Goal: Check status: Check status

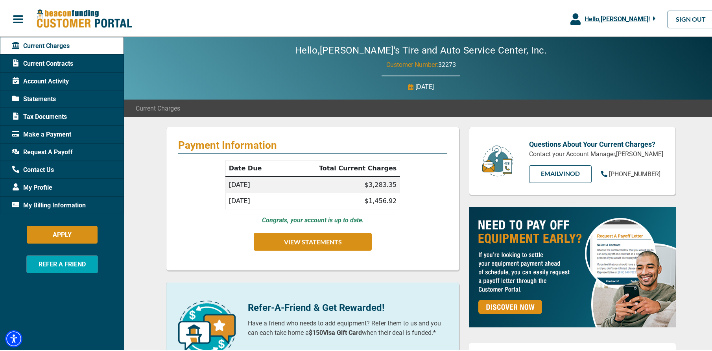
click at [36, 98] on span "Statements" at bounding box center [34, 97] width 44 height 9
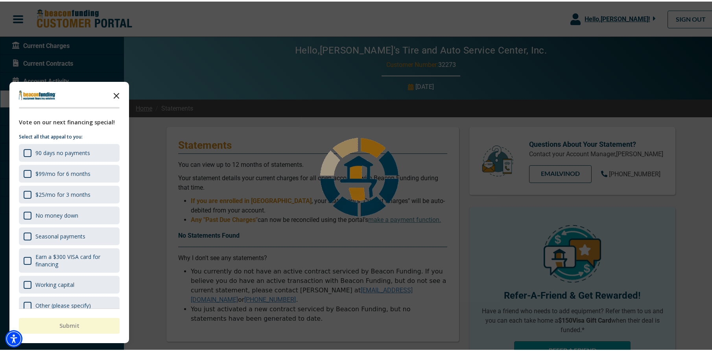
click at [117, 94] on polygon "Close the survey" at bounding box center [117, 94] width 6 height 6
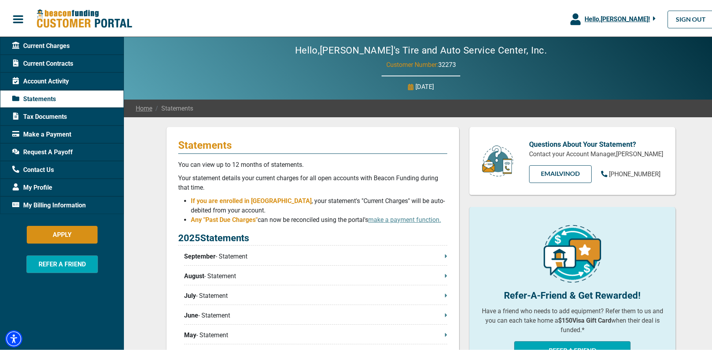
click at [37, 58] on span "Current Contracts" at bounding box center [42, 61] width 61 height 9
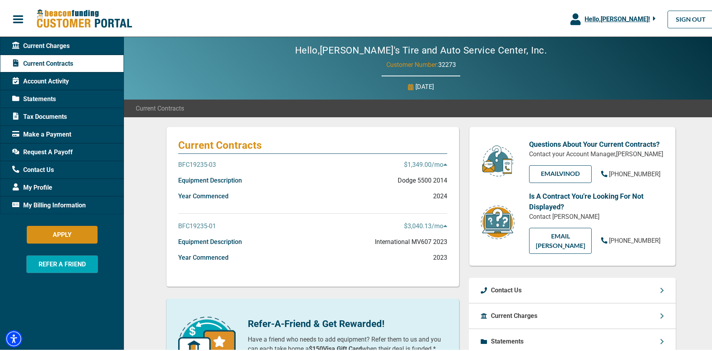
click at [190, 226] on p "BFC19235-01" at bounding box center [197, 224] width 38 height 9
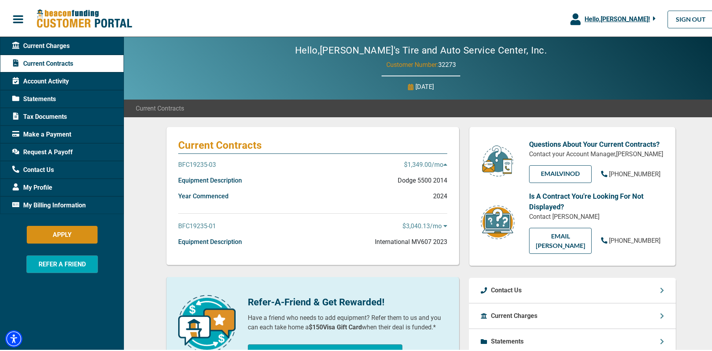
click at [190, 226] on p "BFC19235-01" at bounding box center [197, 224] width 38 height 9
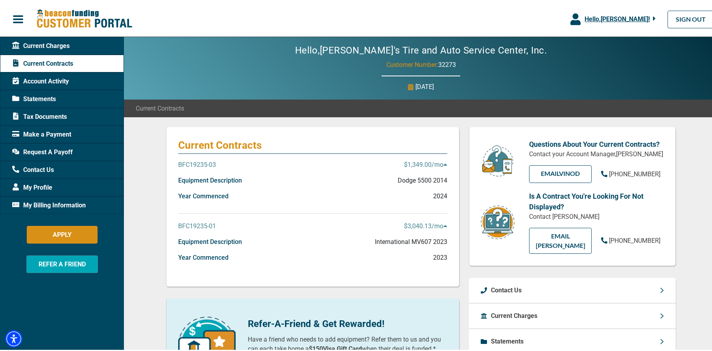
click at [203, 260] on p "Year Commenced" at bounding box center [203, 255] width 50 height 9
click at [443, 226] on icon at bounding box center [445, 224] width 4 height 6
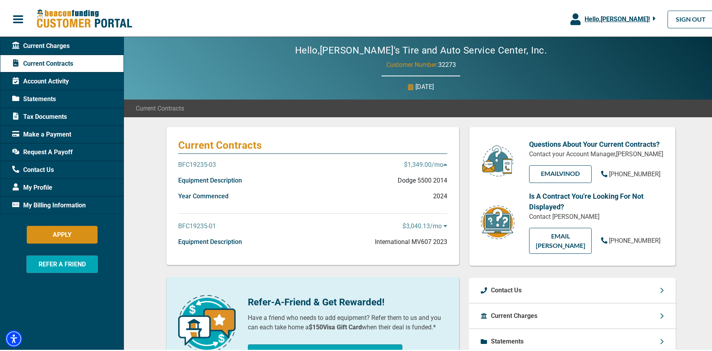
click at [190, 220] on p "BFC19235-01" at bounding box center [197, 224] width 38 height 9
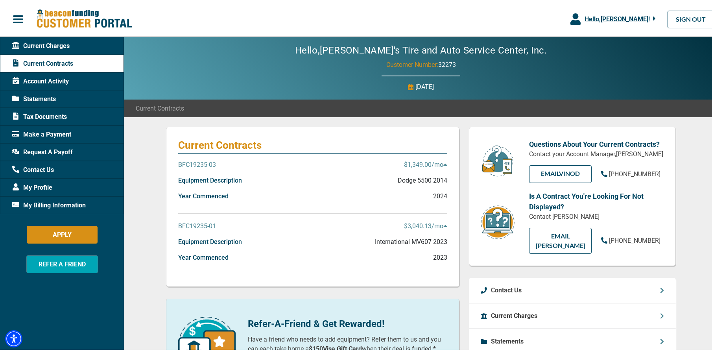
click at [186, 225] on p "BFC19235-01" at bounding box center [197, 224] width 38 height 9
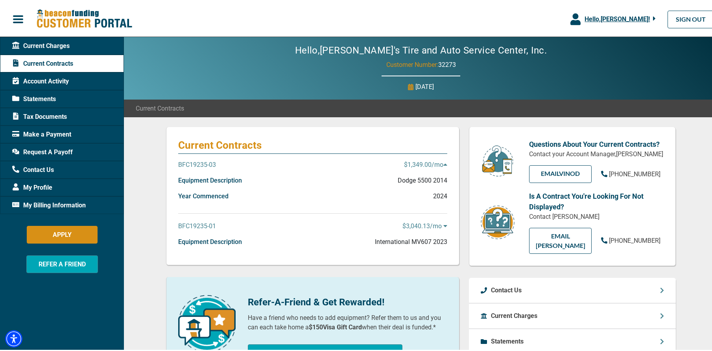
click at [186, 225] on p "BFC19235-01" at bounding box center [197, 224] width 38 height 9
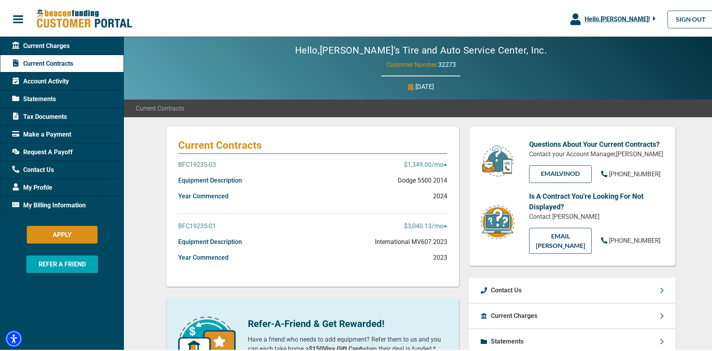
click at [187, 239] on p "Equipment Description" at bounding box center [210, 240] width 64 height 9
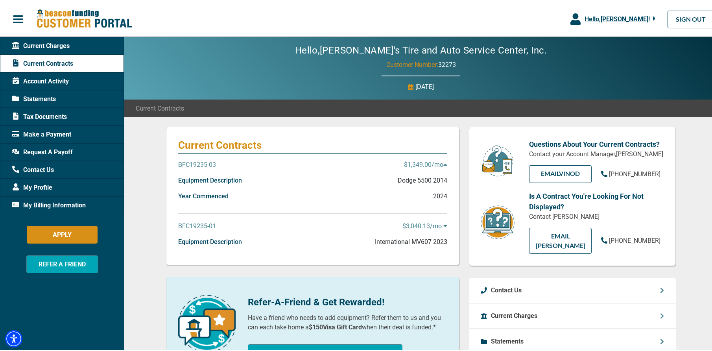
click at [189, 249] on div "Equipment Description International MV607 2023" at bounding box center [312, 244] width 269 height 16
